Goal: Check status: Check status

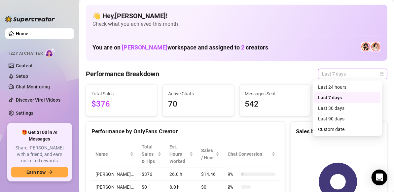
click at [379, 74] on div "Last 7 days" at bounding box center [352, 74] width 69 height 11
click at [328, 131] on div "Custom date" at bounding box center [347, 129] width 59 height 7
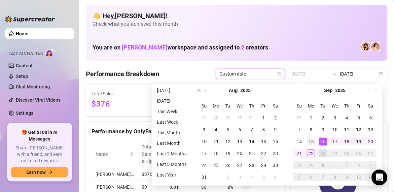
type input "[DATE]"
click at [311, 143] on div "15" at bounding box center [311, 142] width 8 height 8
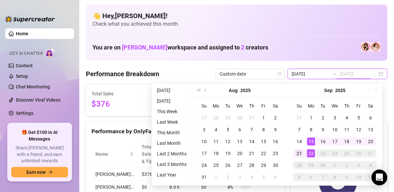
type input "[DATE]"
click at [301, 154] on div "21" at bounding box center [300, 154] width 8 height 8
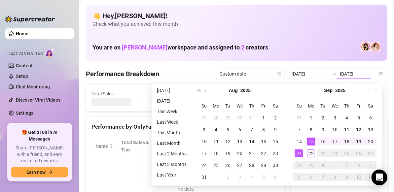
type input "[DATE]"
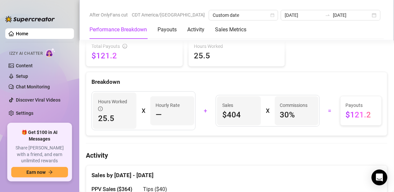
scroll to position [222, 0]
drag, startPoint x: 255, startPoint y: 156, endPoint x: 269, endPoint y: 167, distance: 18.4
click at [269, 167] on div "Sales by [DATE] - [DATE]" at bounding box center [237, 173] width 291 height 14
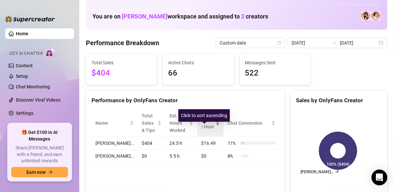
scroll to position [0, 0]
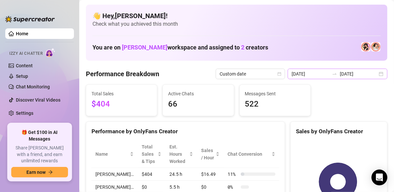
click at [376, 72] on div "[DATE] [DATE]" at bounding box center [338, 74] width 100 height 11
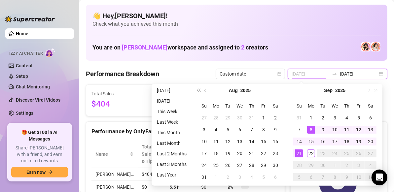
type input "[DATE]"
click at [310, 130] on div "8" at bounding box center [311, 130] width 8 height 8
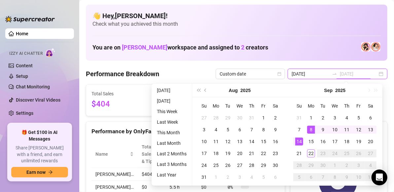
type input "[DATE]"
click at [300, 142] on div "14" at bounding box center [300, 142] width 8 height 8
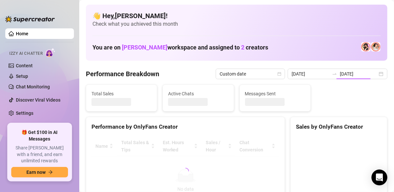
type input "[DATE]"
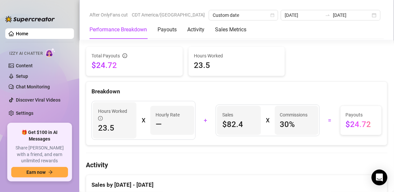
scroll to position [212, 0]
